Goal: Task Accomplishment & Management: Manage account settings

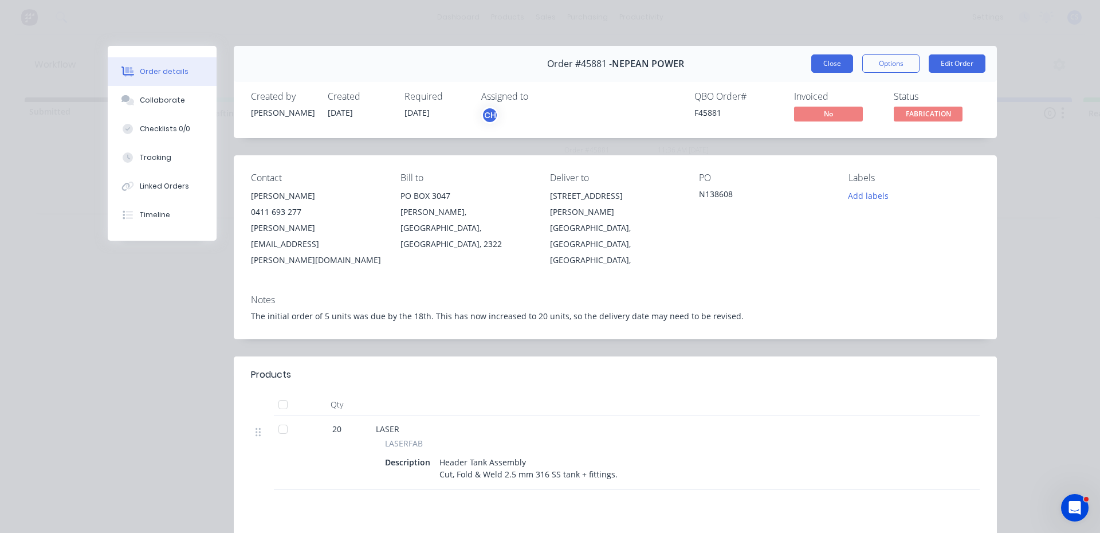
click at [818, 60] on button "Close" at bounding box center [833, 63] width 42 height 18
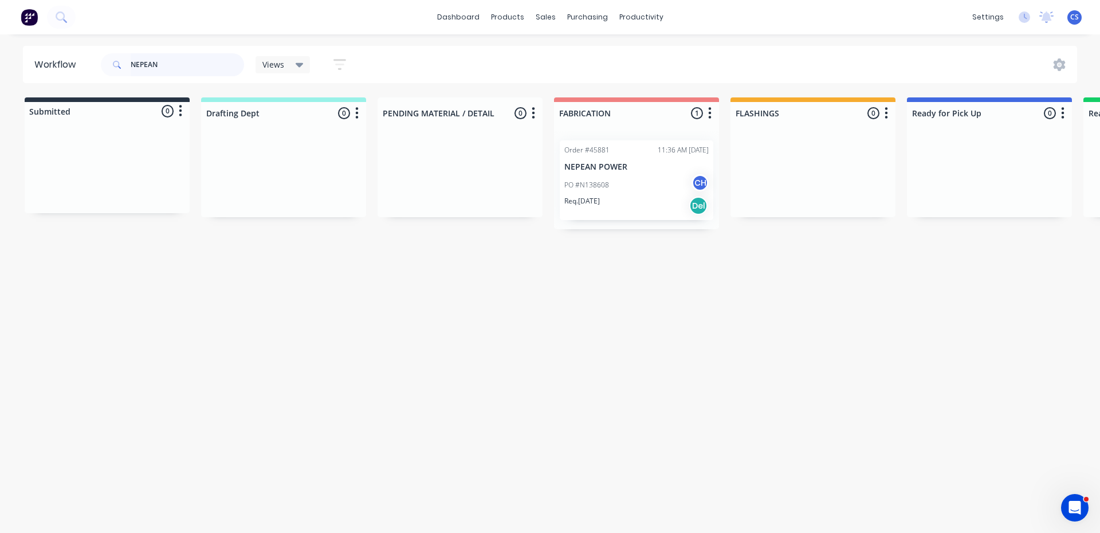
drag, startPoint x: 167, startPoint y: 72, endPoint x: 0, endPoint y: 39, distance: 170.6
click at [0, 39] on div "dashboard products sales purchasing productivity dashboard products Product Cat…" at bounding box center [550, 232] width 1100 height 464
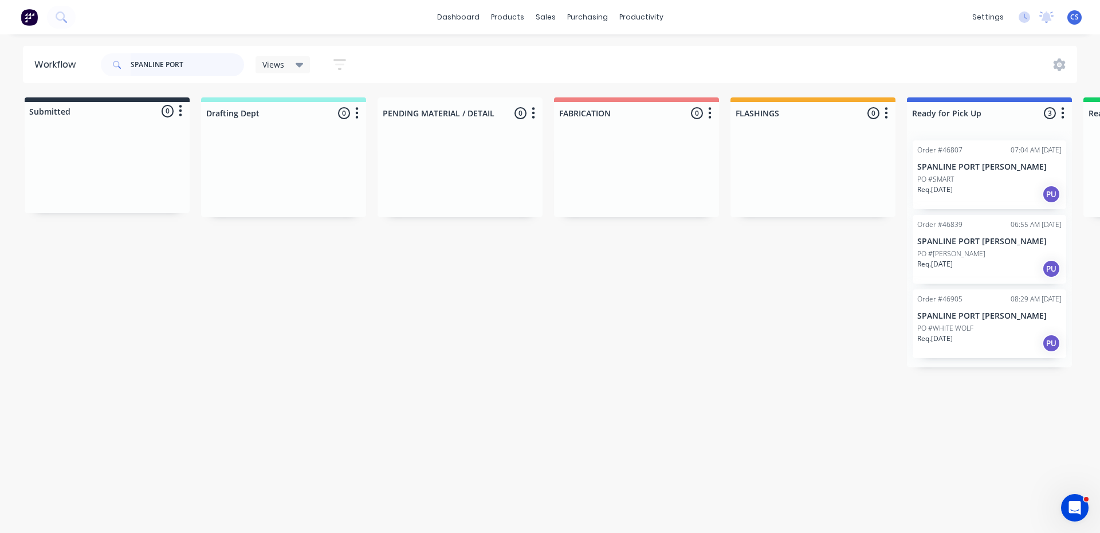
type input "SPANLINE PORT"
click at [946, 188] on p "Req. [DATE]" at bounding box center [936, 190] width 36 height 10
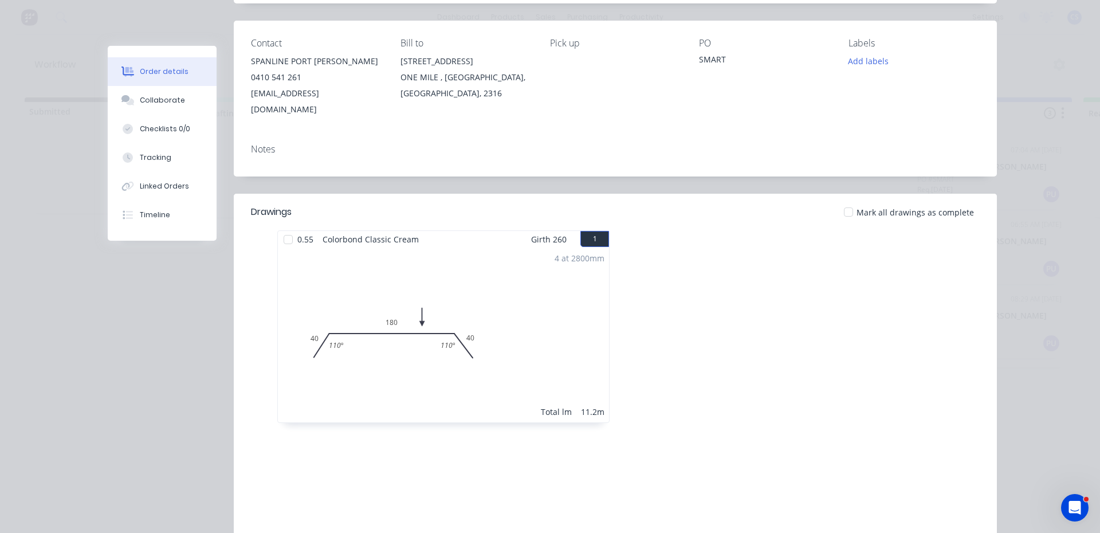
scroll to position [115, 0]
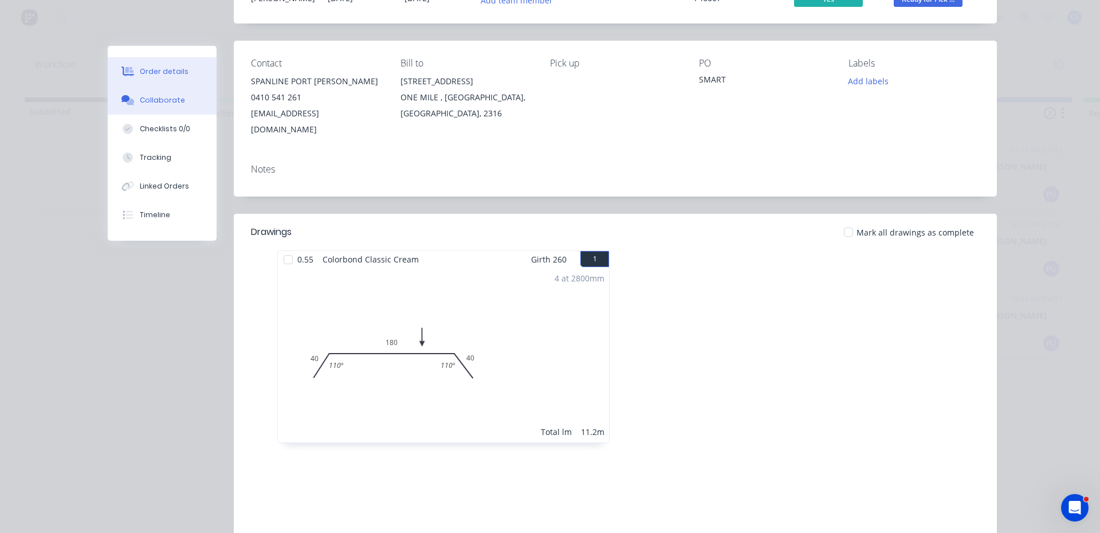
click at [140, 97] on div "Collaborate" at bounding box center [162, 100] width 45 height 10
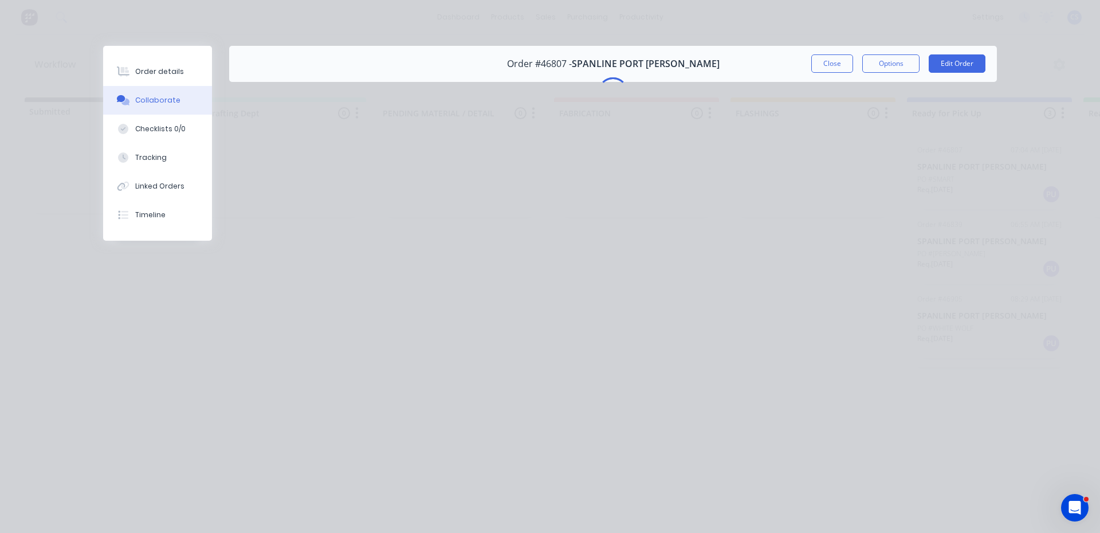
scroll to position [0, 0]
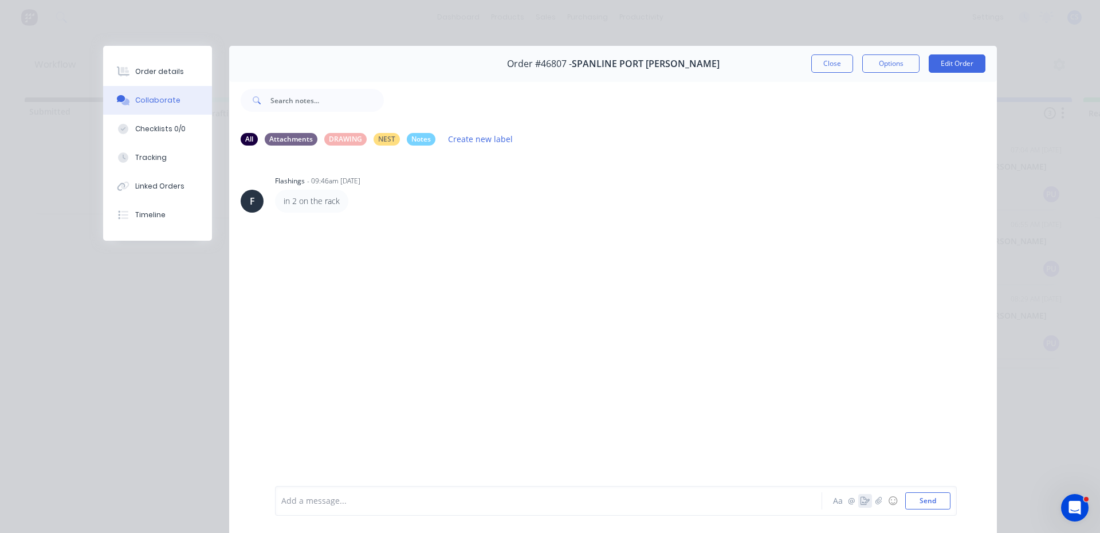
click at [861, 500] on icon "button" at bounding box center [865, 501] width 9 height 8
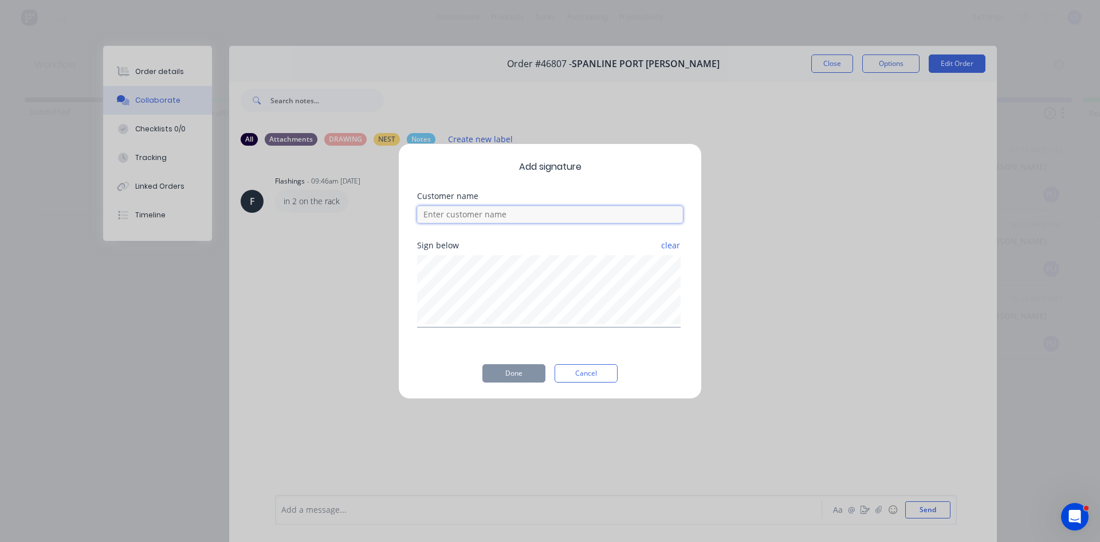
click at [566, 217] on input at bounding box center [550, 214] width 266 height 17
type input "[PERSON_NAME]"
click at [511, 374] on button "Done" at bounding box center [514, 373] width 63 height 18
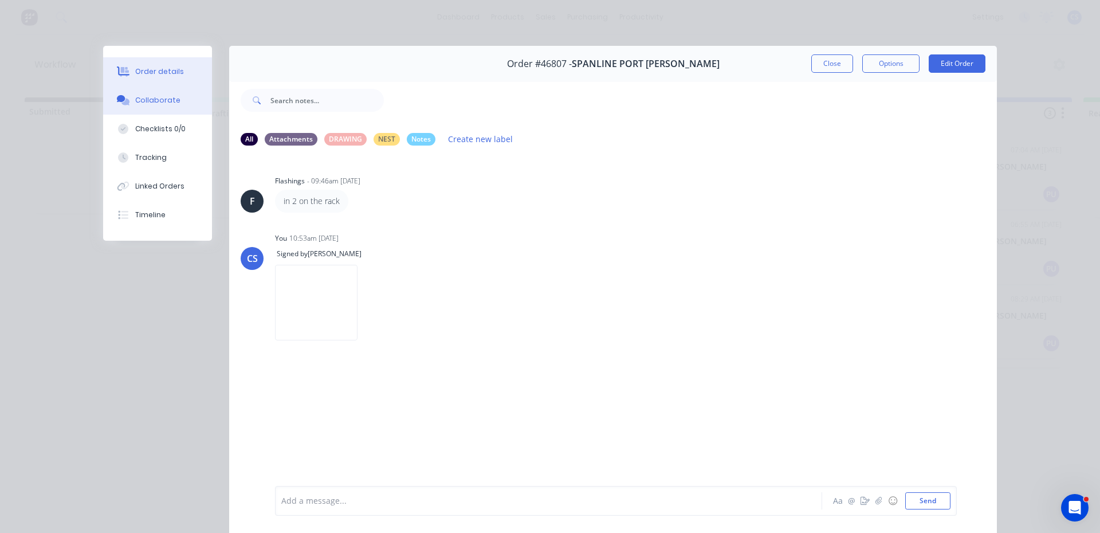
click at [135, 75] on div "Order details" at bounding box center [159, 71] width 49 height 10
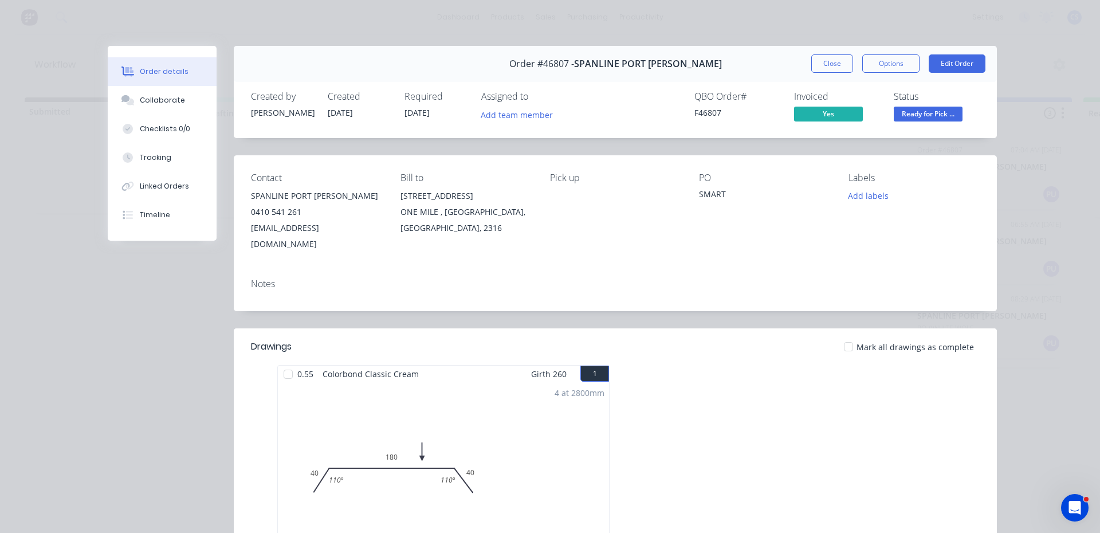
click at [926, 112] on span "Ready for Pick ..." at bounding box center [928, 114] width 69 height 14
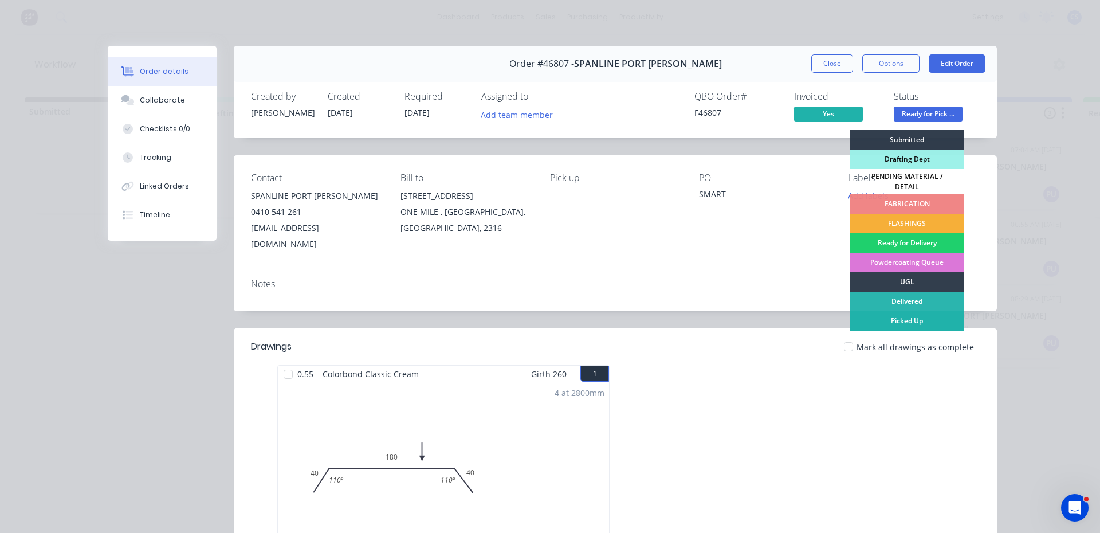
click at [898, 316] on div "Picked Up" at bounding box center [907, 320] width 115 height 19
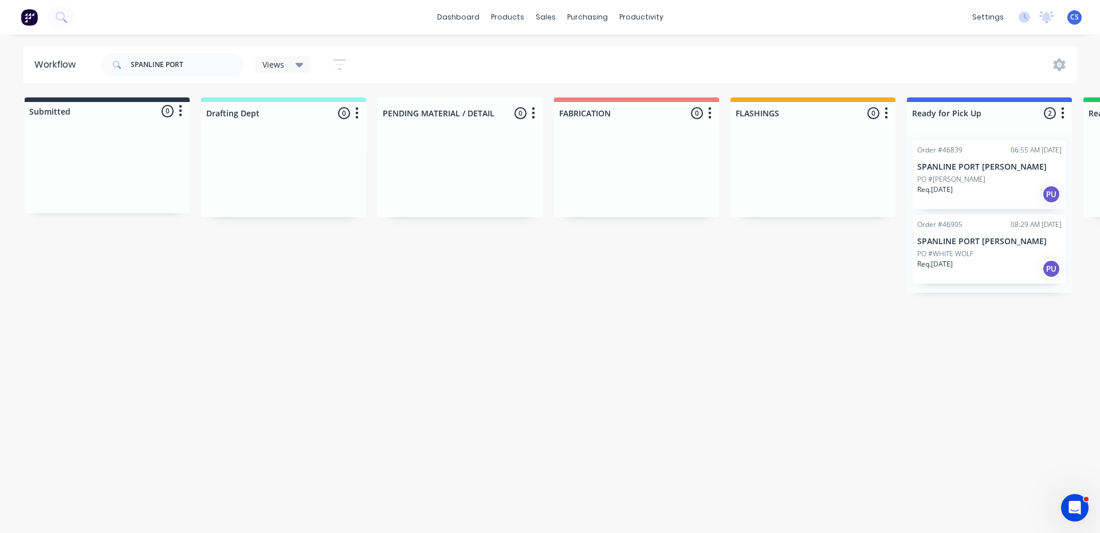
click at [925, 179] on p "PO #[PERSON_NAME]" at bounding box center [952, 179] width 68 height 10
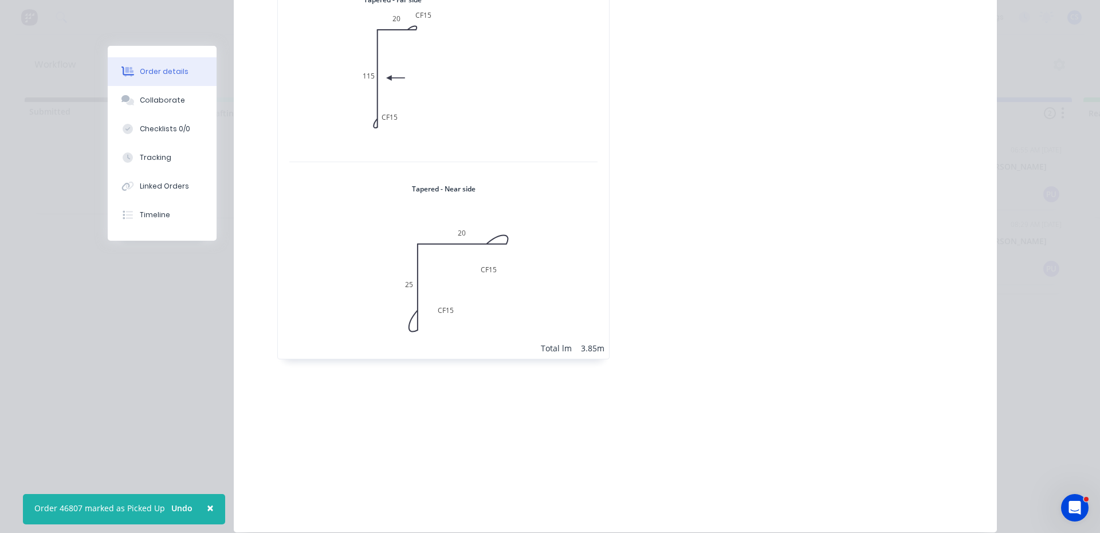
scroll to position [172, 0]
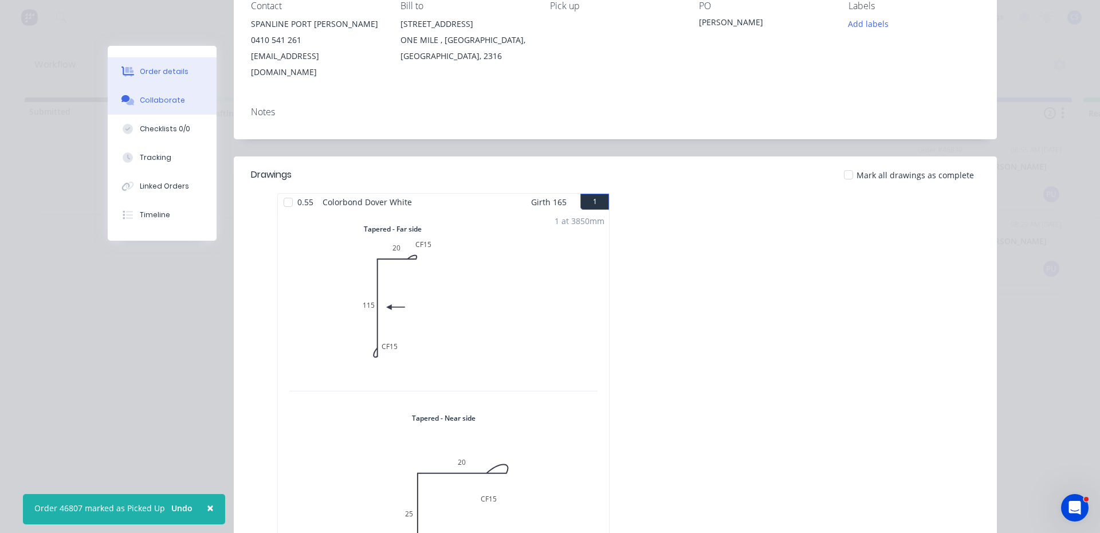
click at [144, 103] on div "Collaborate" at bounding box center [162, 100] width 45 height 10
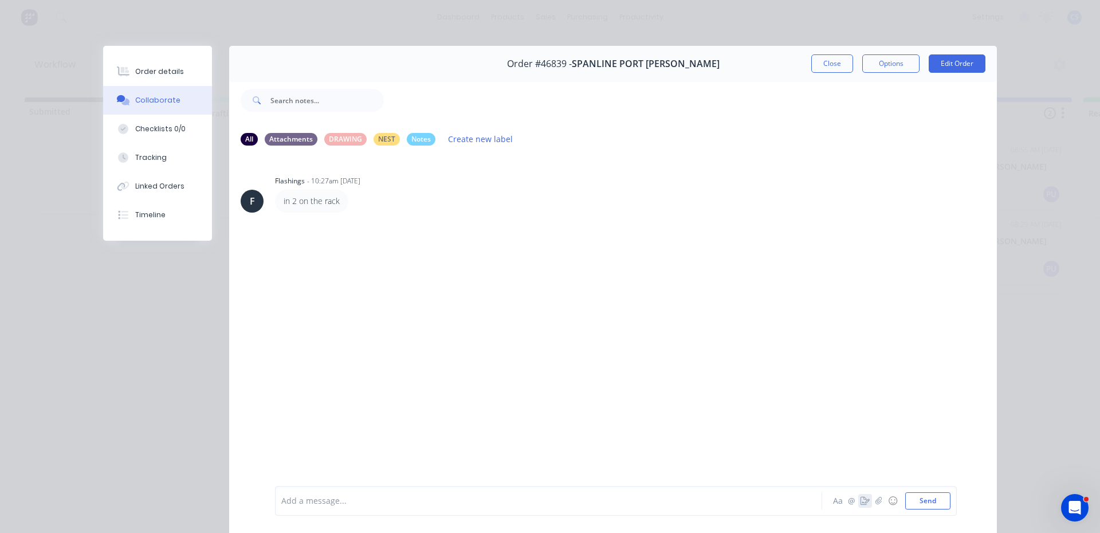
click at [861, 501] on icon "button" at bounding box center [865, 501] width 9 height 8
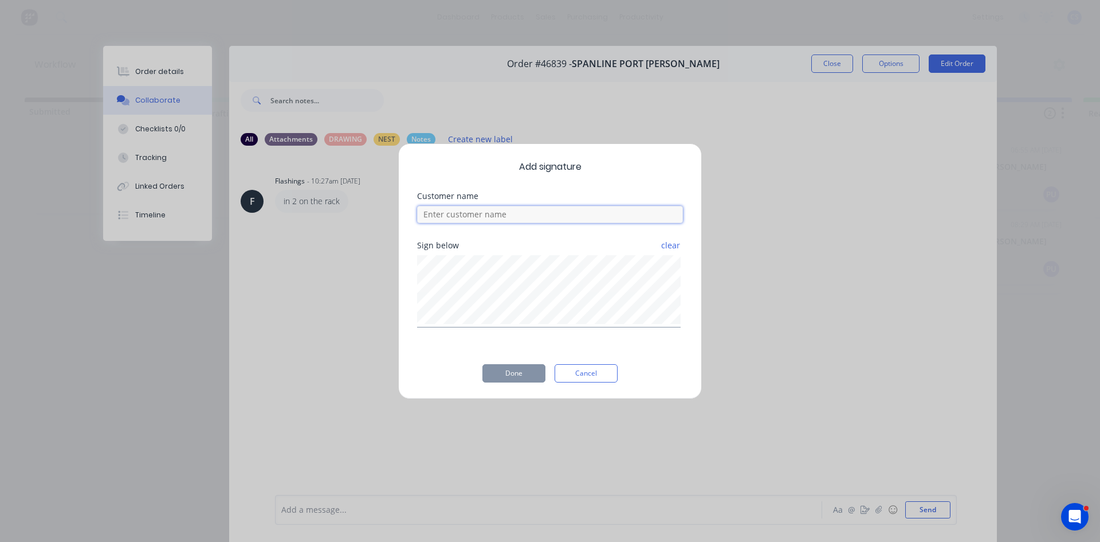
click at [545, 215] on input at bounding box center [550, 214] width 266 height 17
type input "[PERSON_NAME]"
click at [511, 371] on button "Done" at bounding box center [514, 373] width 63 height 18
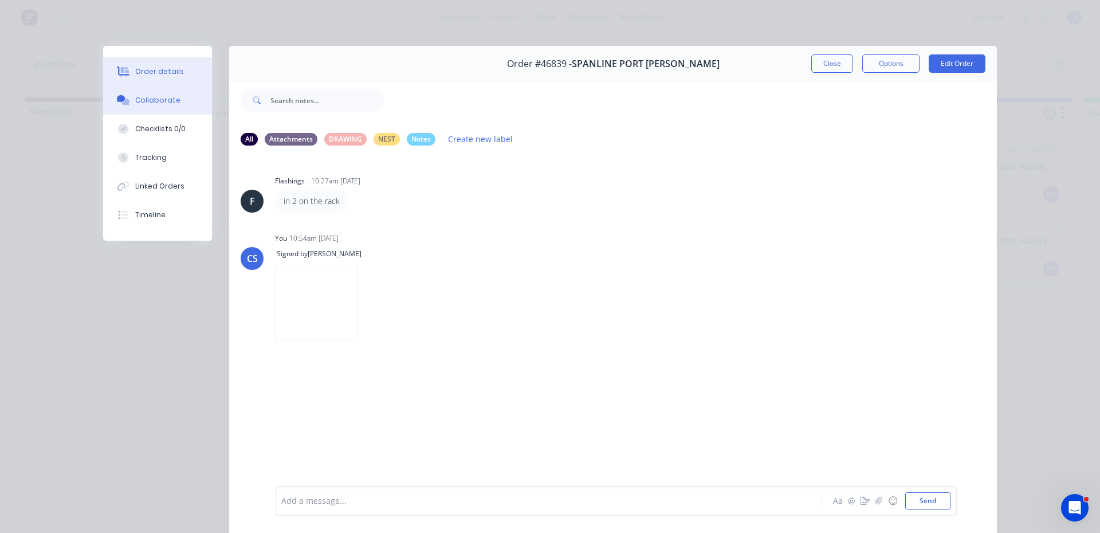
click at [146, 72] on div "Order details" at bounding box center [159, 71] width 49 height 10
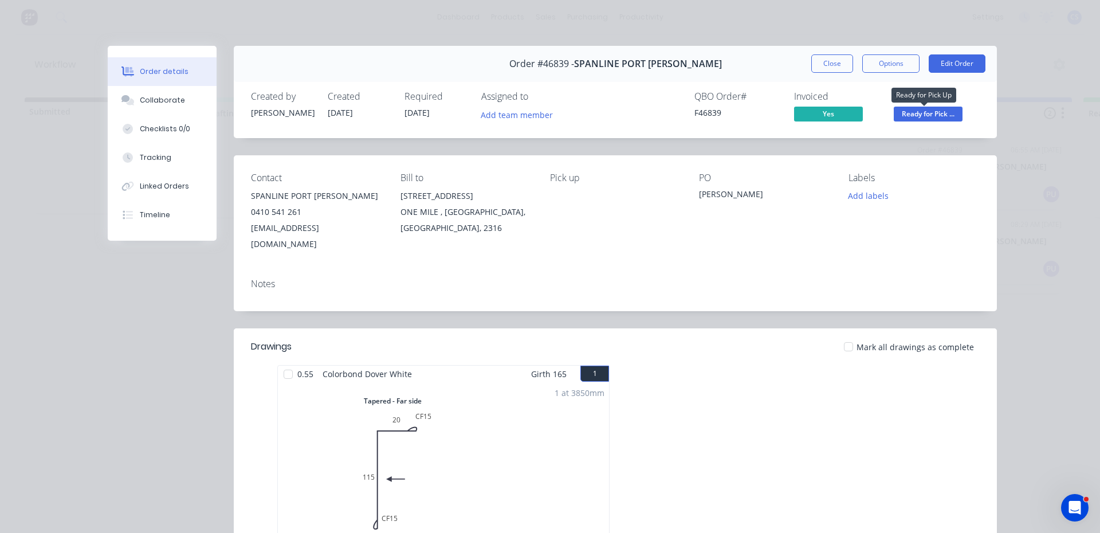
click at [924, 112] on span "Ready for Pick ..." at bounding box center [928, 114] width 69 height 14
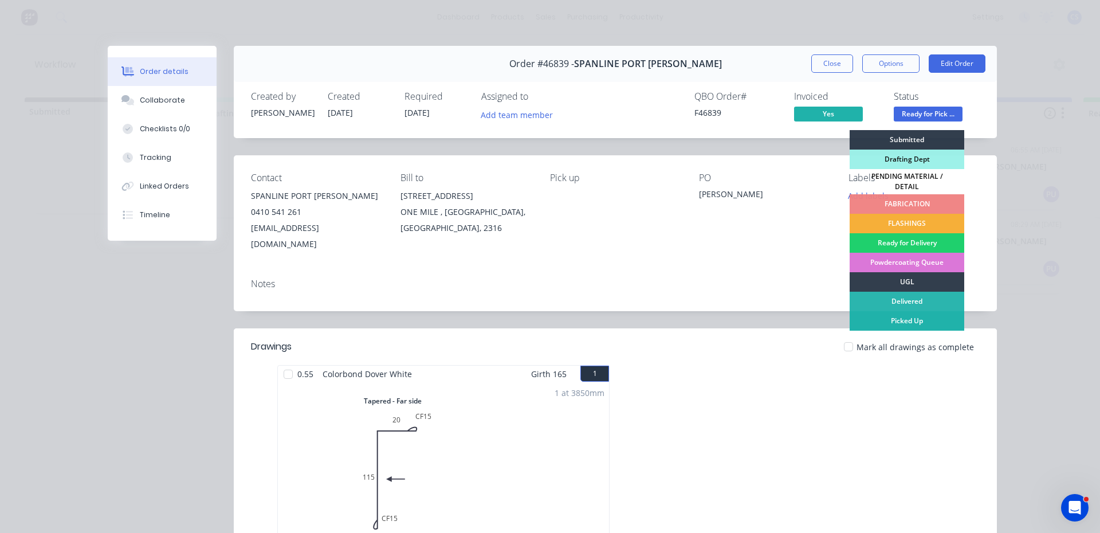
click at [899, 311] on div "Picked Up" at bounding box center [907, 320] width 115 height 19
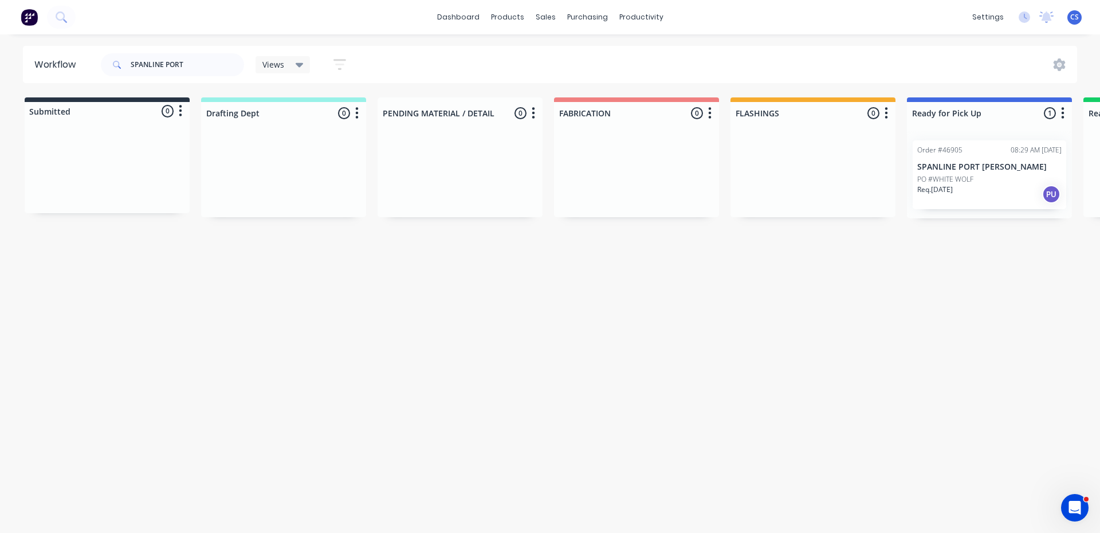
click at [982, 203] on div "Req. [DATE] PU" at bounding box center [990, 194] width 144 height 19
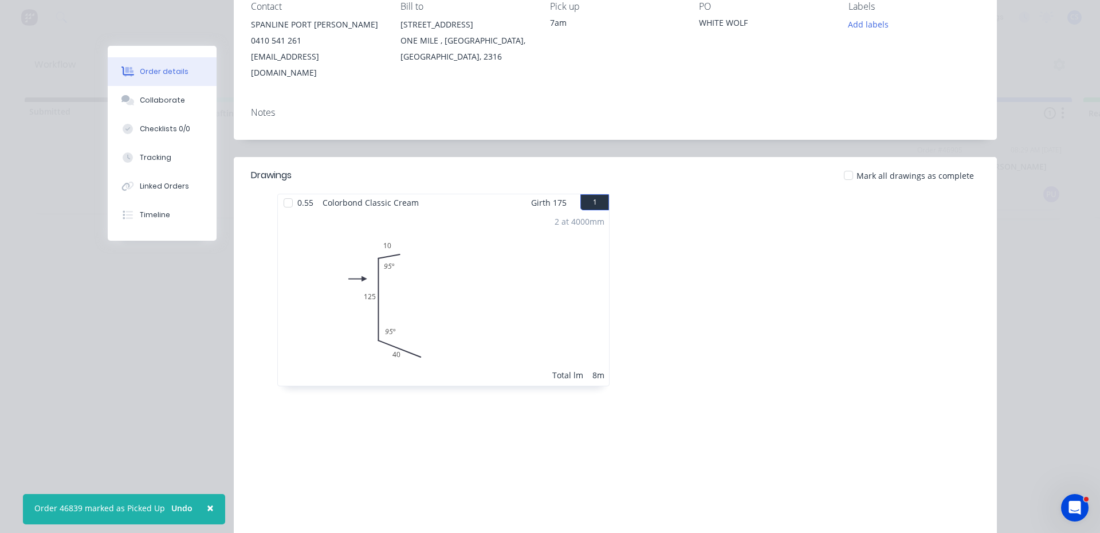
scroll to position [235, 0]
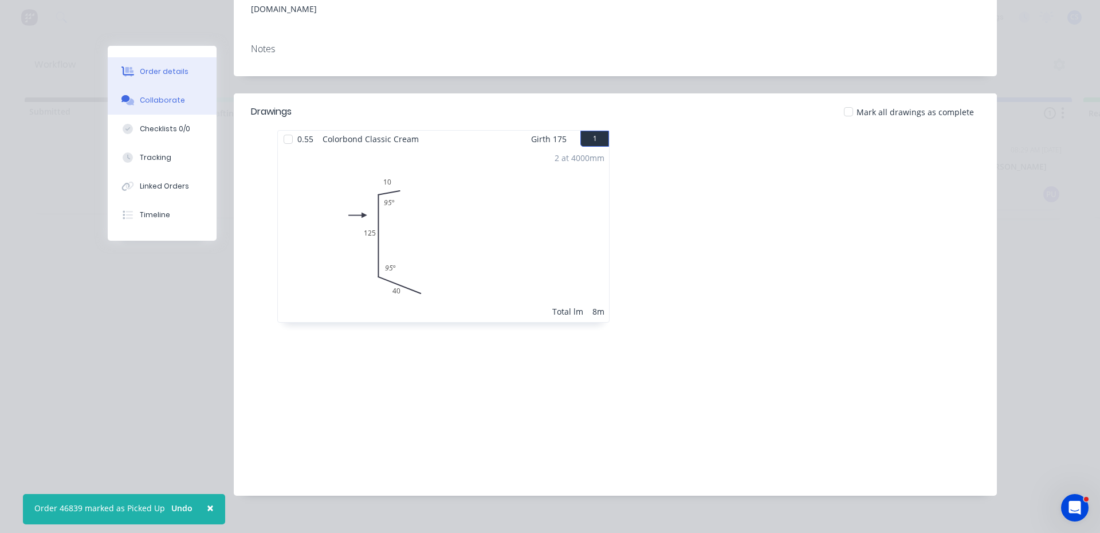
click at [176, 97] on div "Collaborate" at bounding box center [162, 100] width 45 height 10
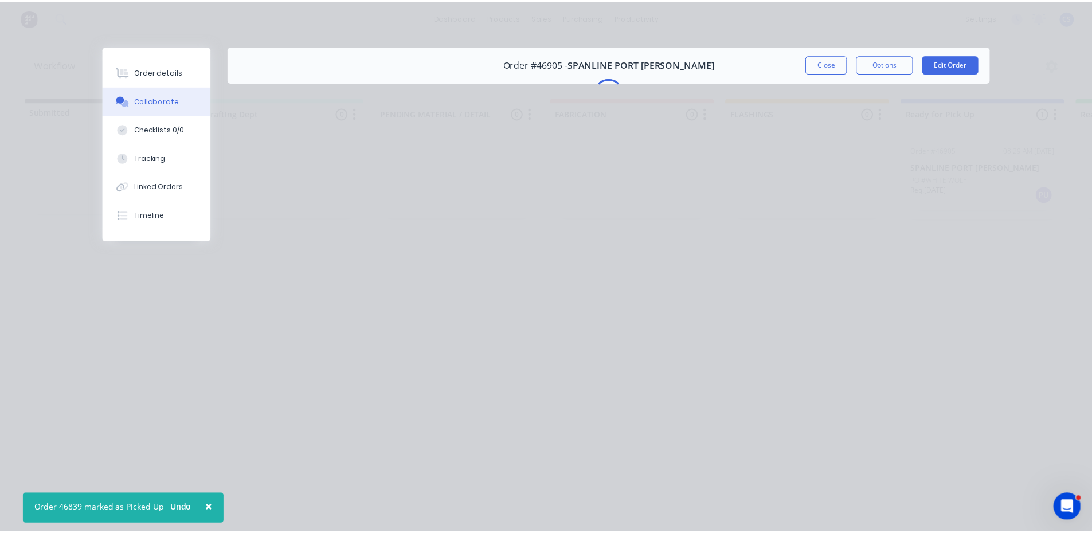
scroll to position [0, 0]
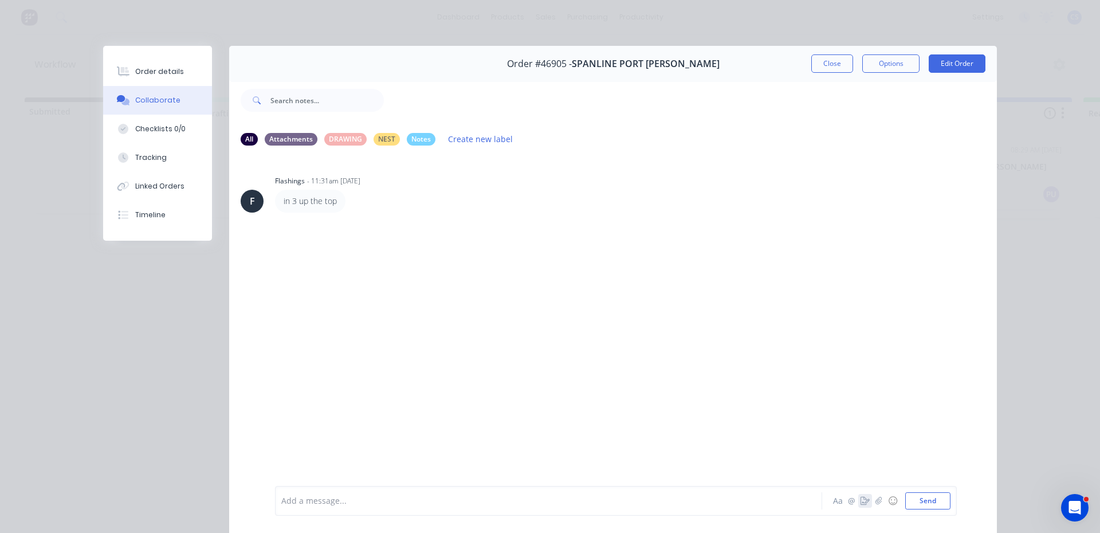
click at [863, 503] on icon "button" at bounding box center [865, 501] width 9 height 8
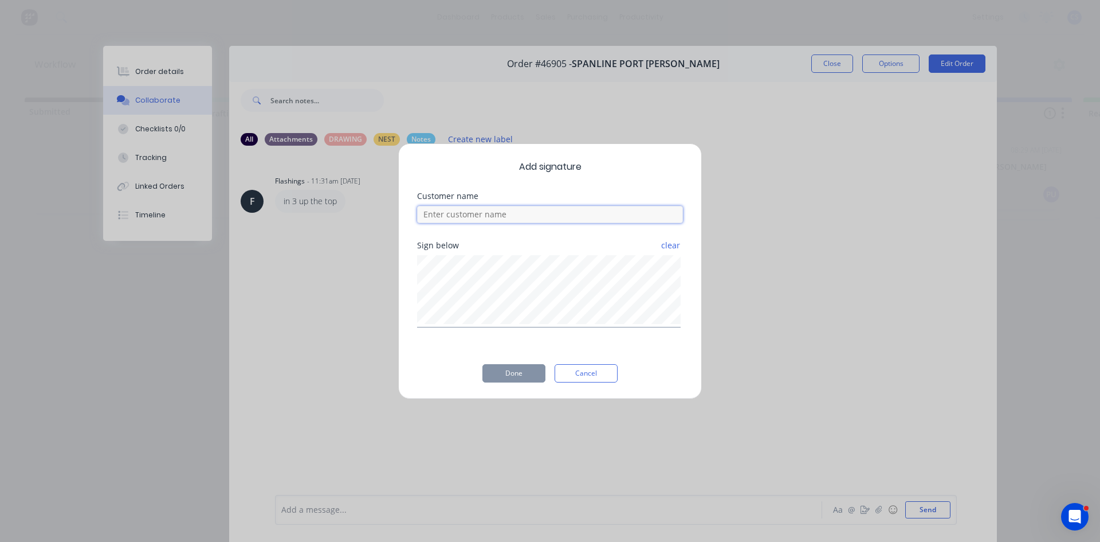
click at [556, 221] on input at bounding box center [550, 214] width 266 height 17
type input "[PERSON_NAME]"
click at [511, 374] on button "Done" at bounding box center [514, 373] width 63 height 18
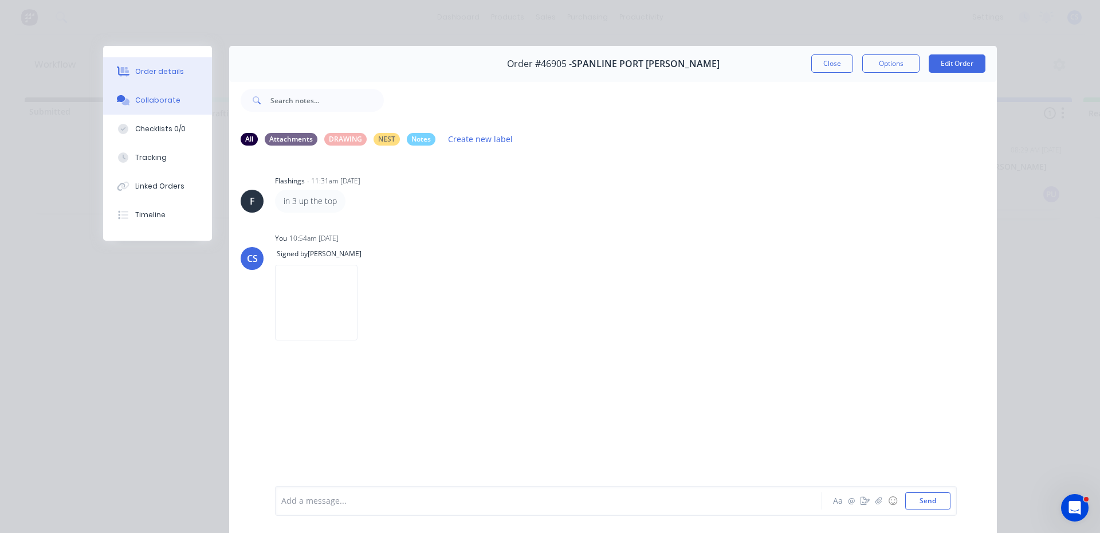
click at [142, 65] on button "Order details" at bounding box center [157, 71] width 109 height 29
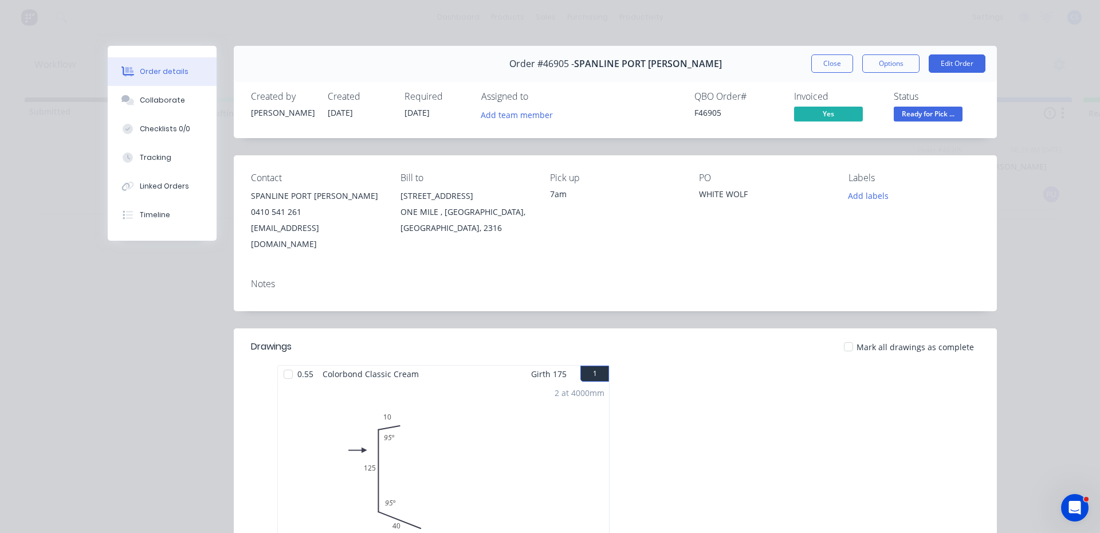
click at [910, 112] on span "Ready for Pick ..." at bounding box center [928, 114] width 69 height 14
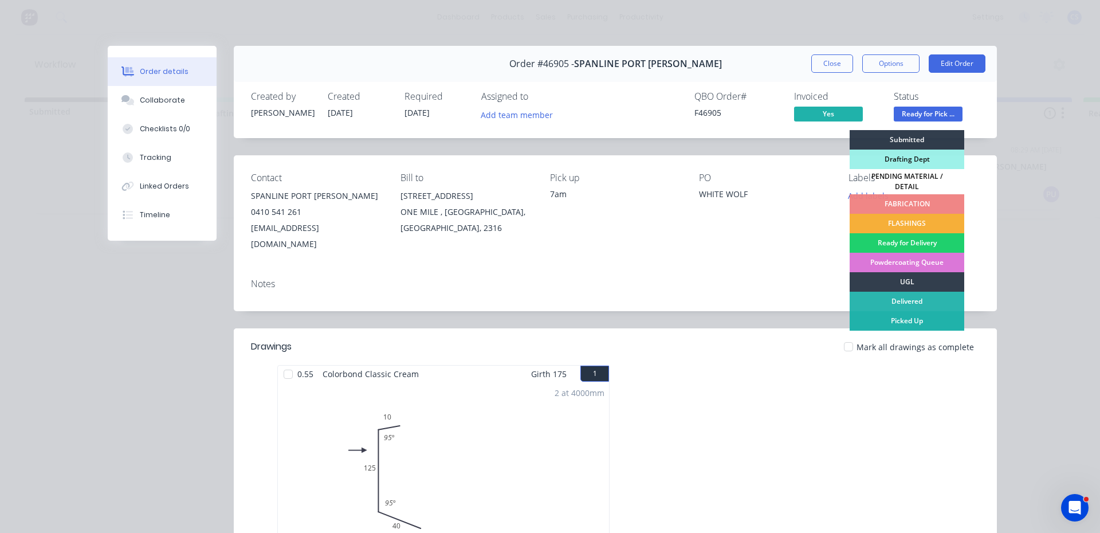
click at [888, 314] on div "Picked Up" at bounding box center [907, 320] width 115 height 19
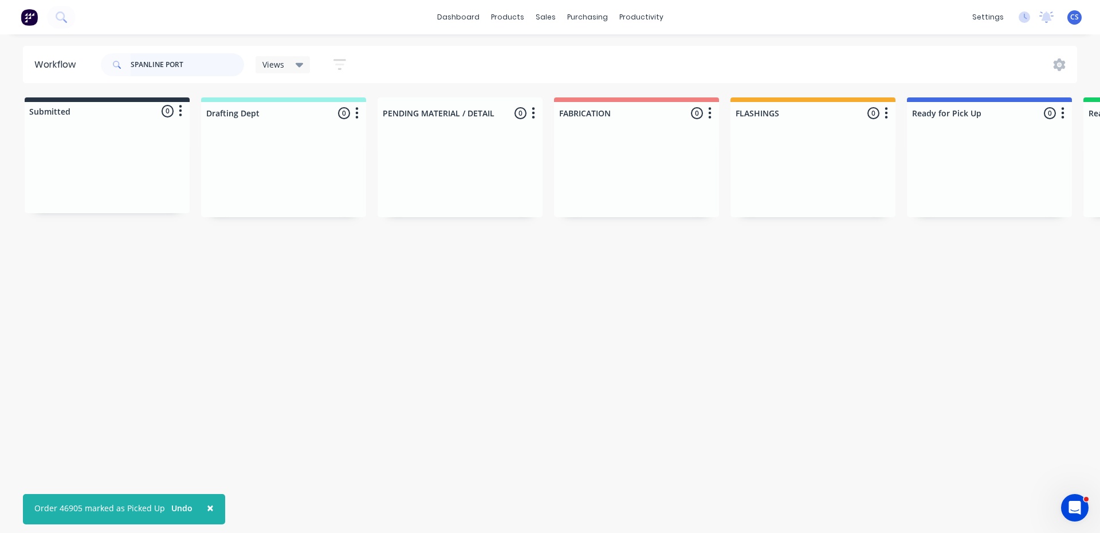
drag, startPoint x: 198, startPoint y: 56, endPoint x: 49, endPoint y: 72, distance: 149.3
click at [49, 72] on header "Workflow SPANLINE PORT Views Save new view None (Default) edit Nilesh edit Prod…" at bounding box center [550, 64] width 1055 height 37
